Goal: Find specific page/section: Find specific page/section

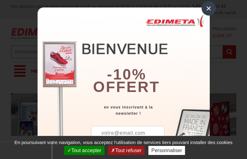
click at [83, 151] on button "Tout accepter" at bounding box center [84, 150] width 40 height 9
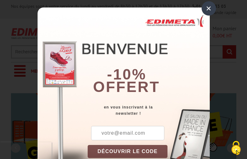
click at [206, 8] on div "×" at bounding box center [208, 8] width 14 height 14
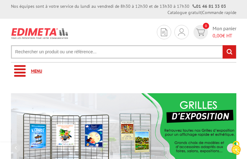
click at [123, 71] on link "Menu" at bounding box center [123, 71] width 225 height 17
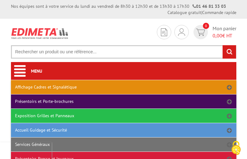
click at [123, 87] on link "Affichage Cadres et Signalétique" at bounding box center [123, 87] width 225 height 14
